Goal: Communication & Community: Share content

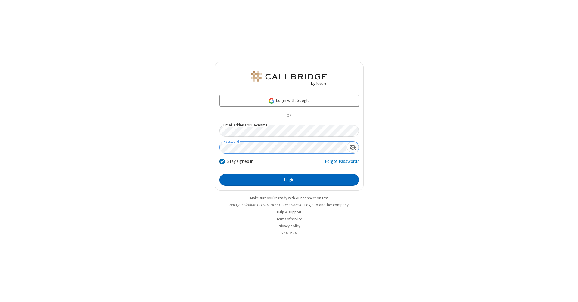
click at [289, 180] on button "Login" at bounding box center [289, 180] width 139 height 12
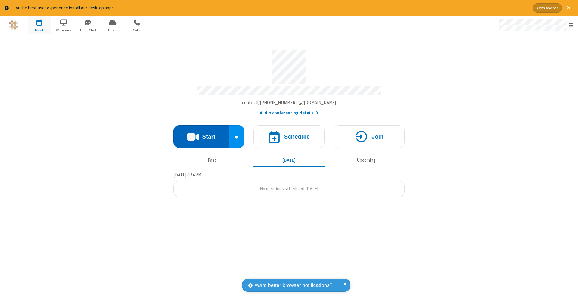
click at [201, 133] on button "Start" at bounding box center [202, 136] width 56 height 23
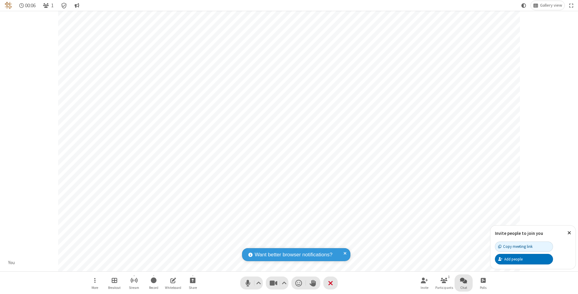
click at [464, 280] on span "Open chat" at bounding box center [463, 280] width 7 height 8
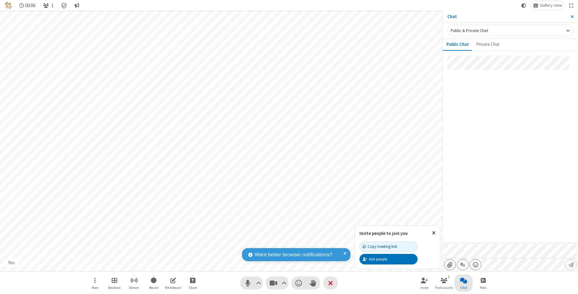
type input "C:\fakepath\doc_test.docx"
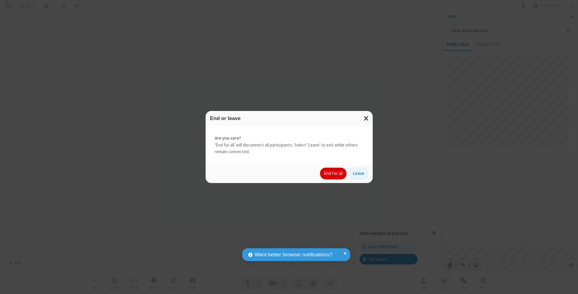
click at [334, 173] on button "End for all" at bounding box center [333, 174] width 27 height 12
